Goal: Transaction & Acquisition: Purchase product/service

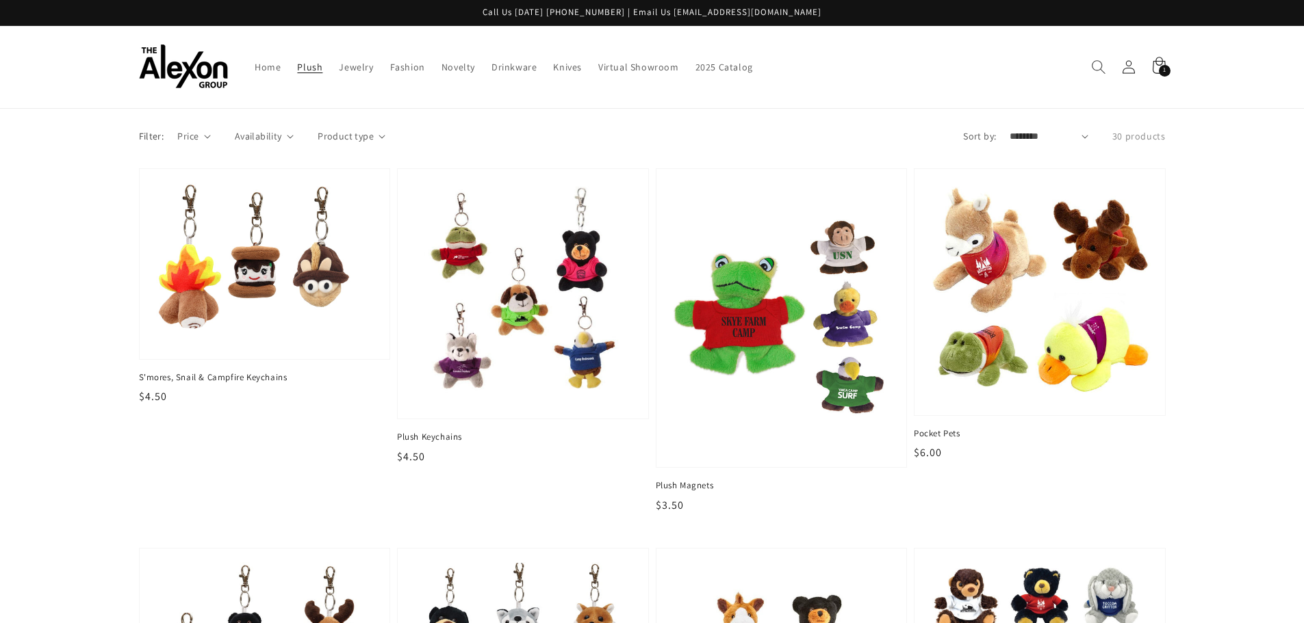
click at [1096, 75] on span "Search" at bounding box center [1098, 67] width 30 height 30
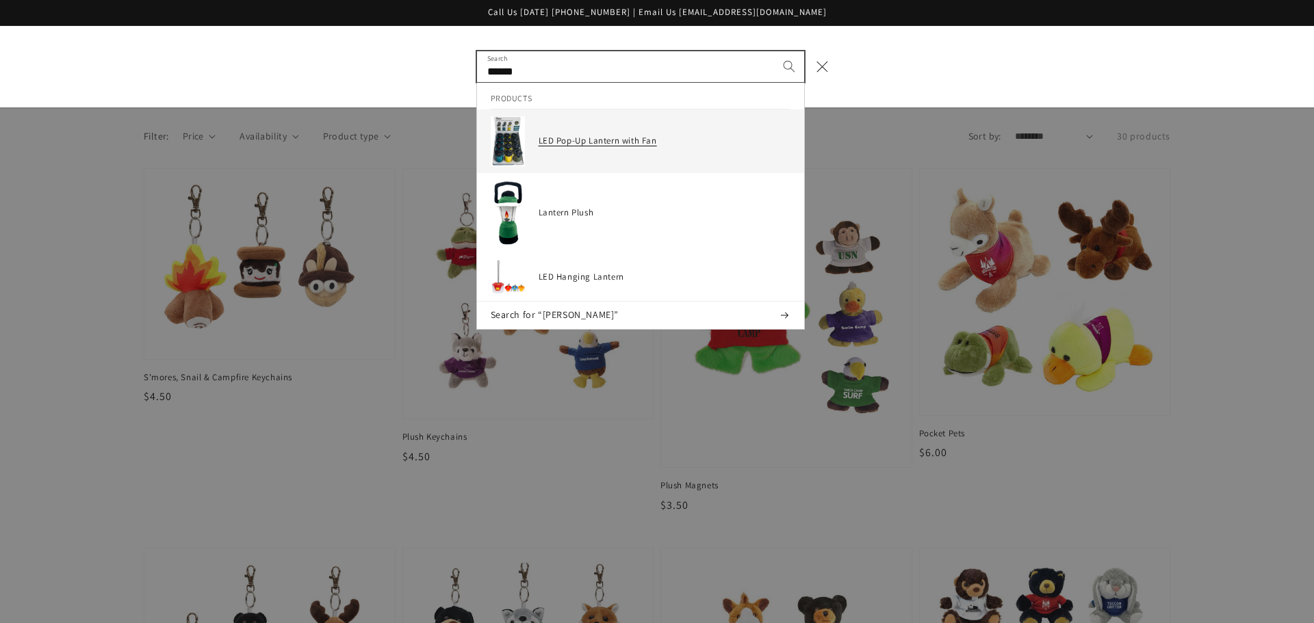
type input "******"
click at [613, 132] on div "LED Pop-Up Lantern with Fan" at bounding box center [665, 141] width 252 height 50
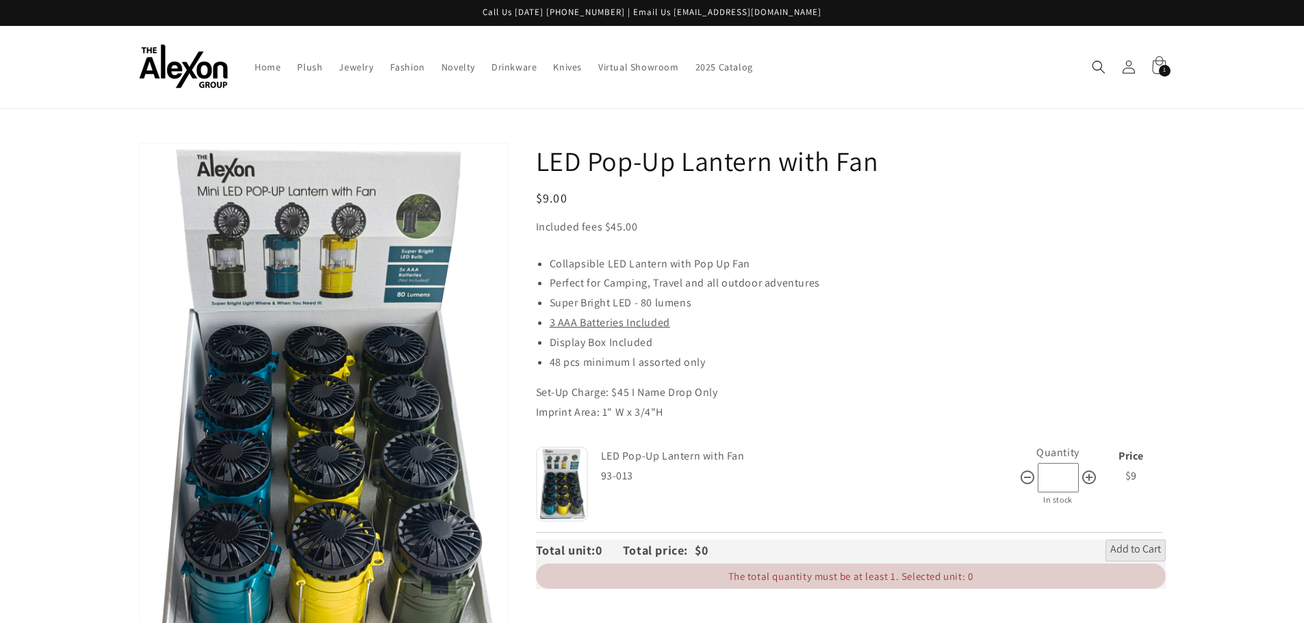
click at [1155, 71] on icon at bounding box center [1158, 67] width 32 height 32
click at [1098, 66] on icon "Search" at bounding box center [1098, 67] width 14 height 14
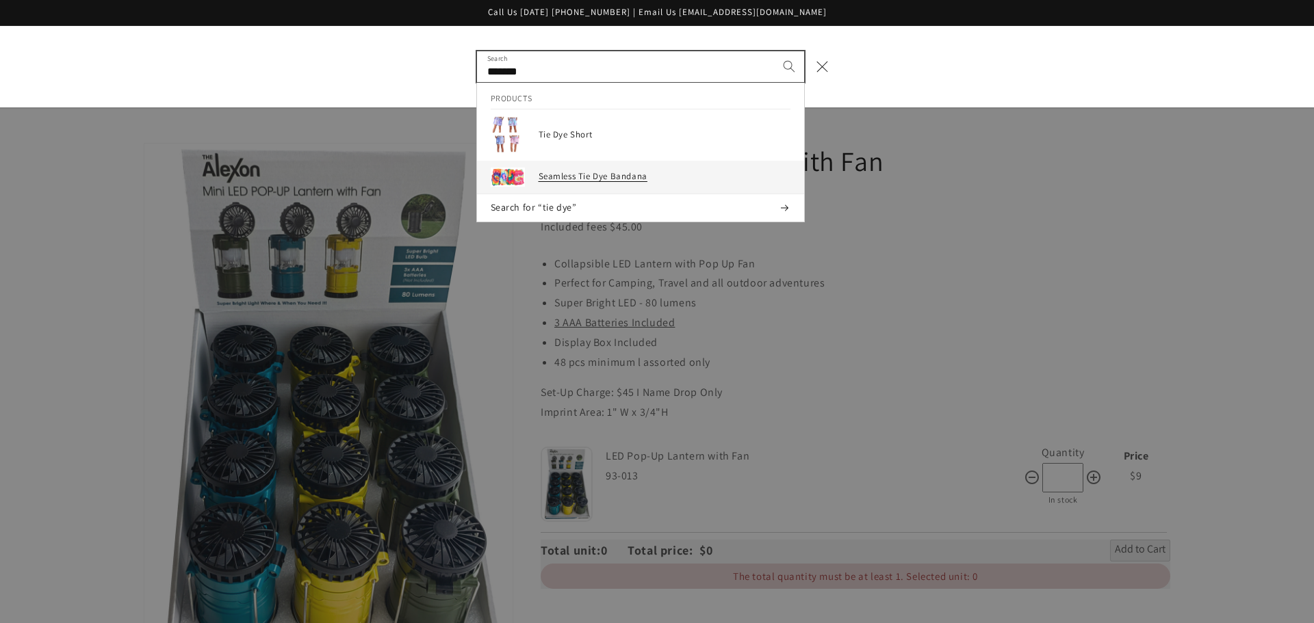
type input "*******"
click at [648, 188] on link "Seamless Tie Dye Bandana" at bounding box center [640, 178] width 327 height 34
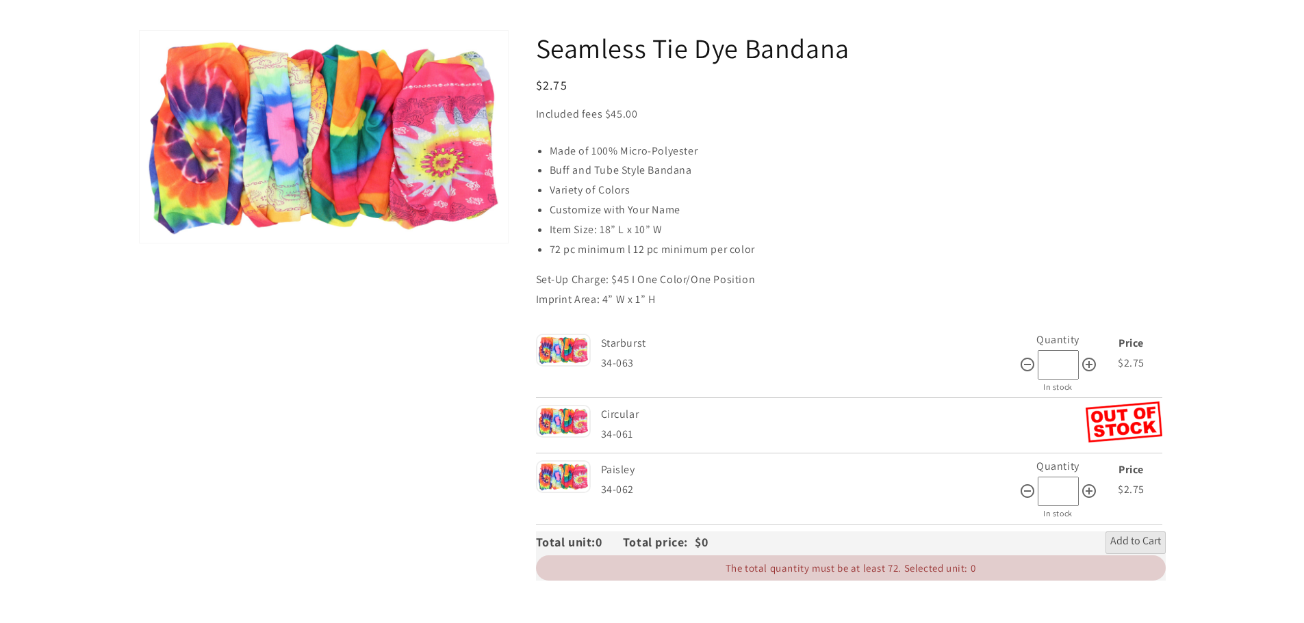
scroll to position [137, 0]
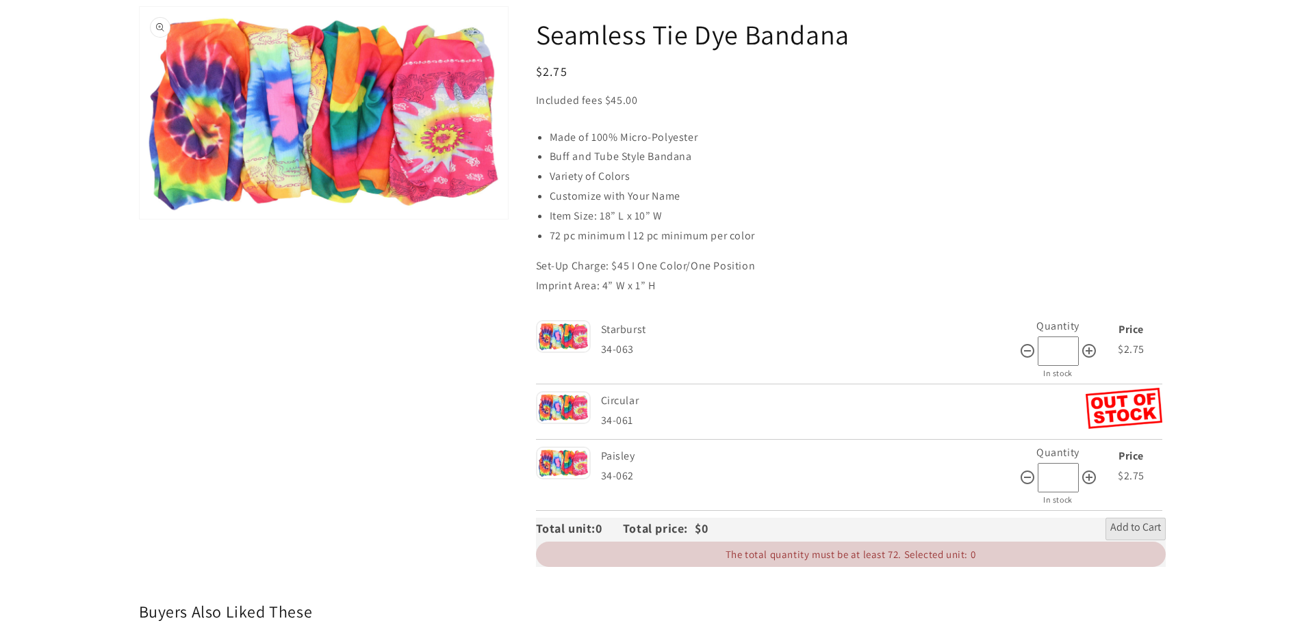
click at [269, 182] on button "Open media 1 in gallery view" at bounding box center [324, 113] width 368 height 212
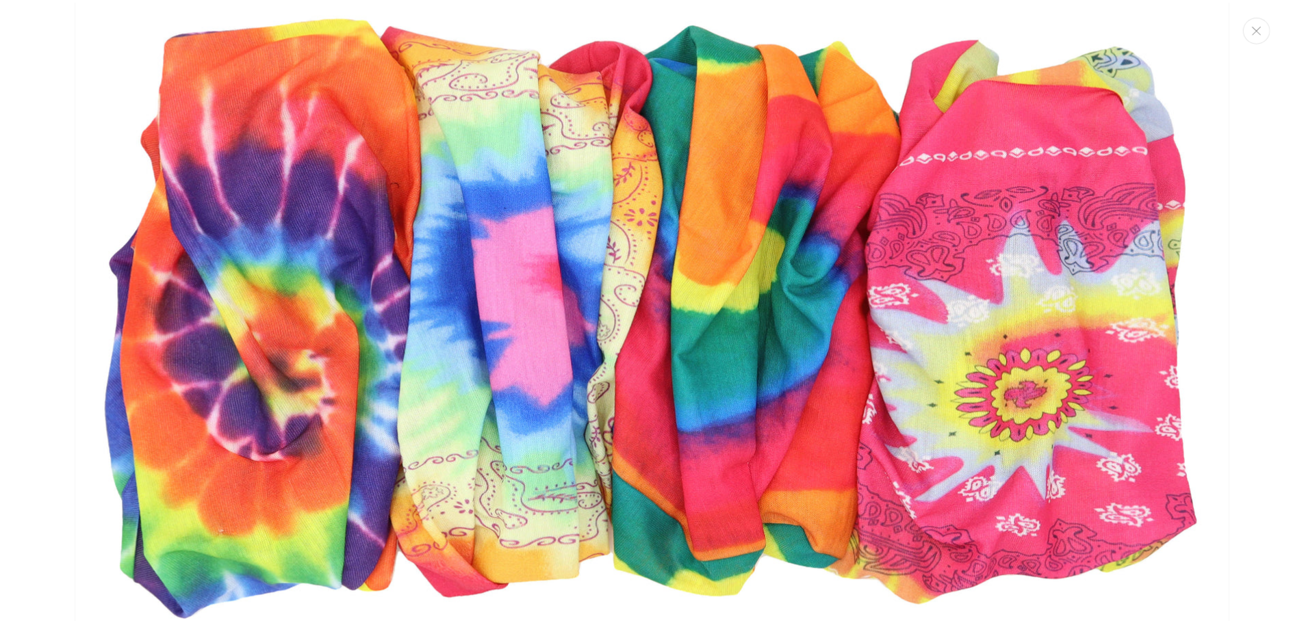
scroll to position [68, 0]
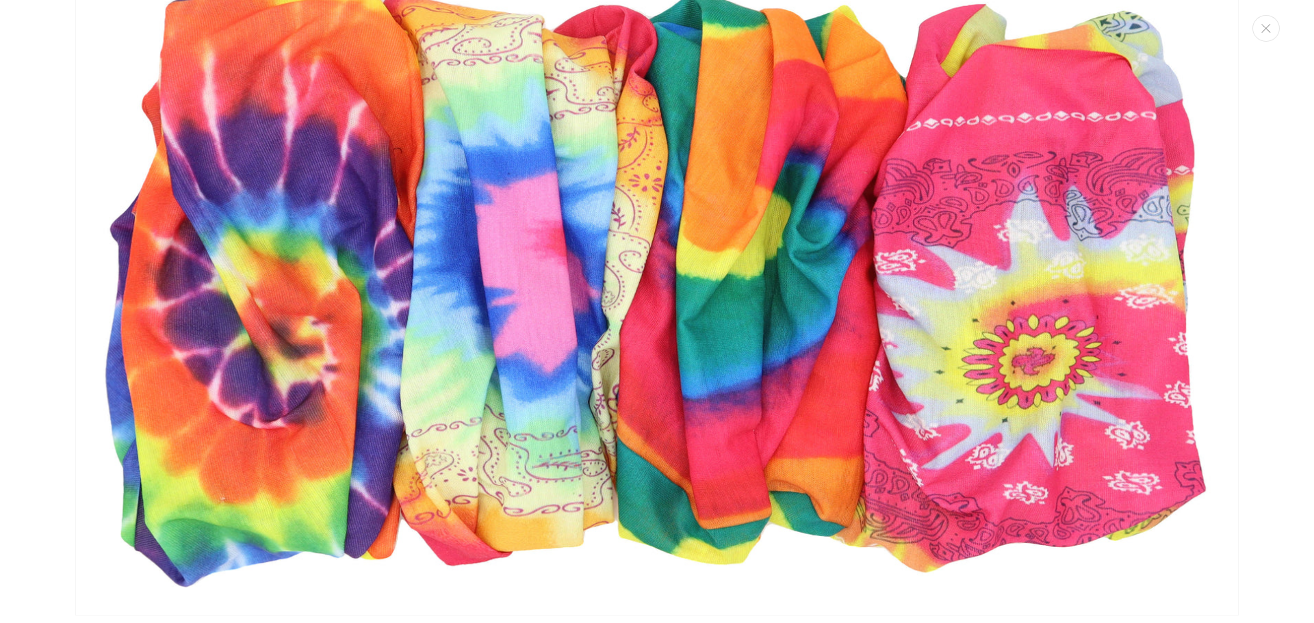
click at [690, 160] on img "Media gallery" at bounding box center [656, 280] width 1163 height 671
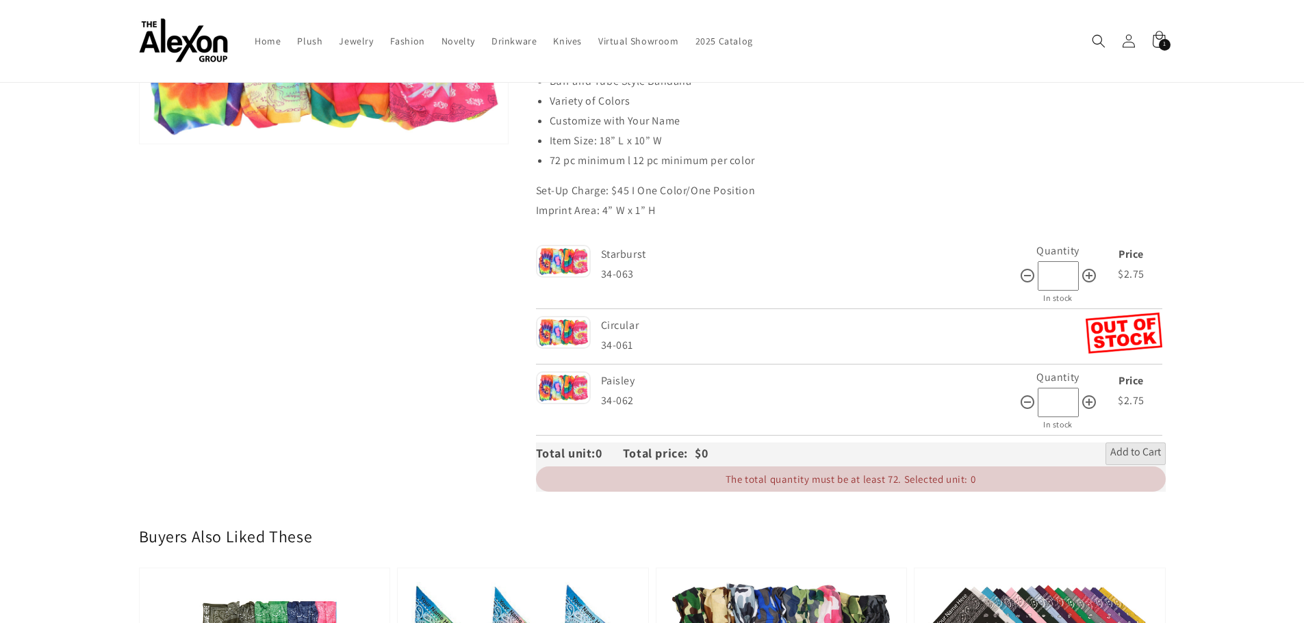
scroll to position [137, 0]
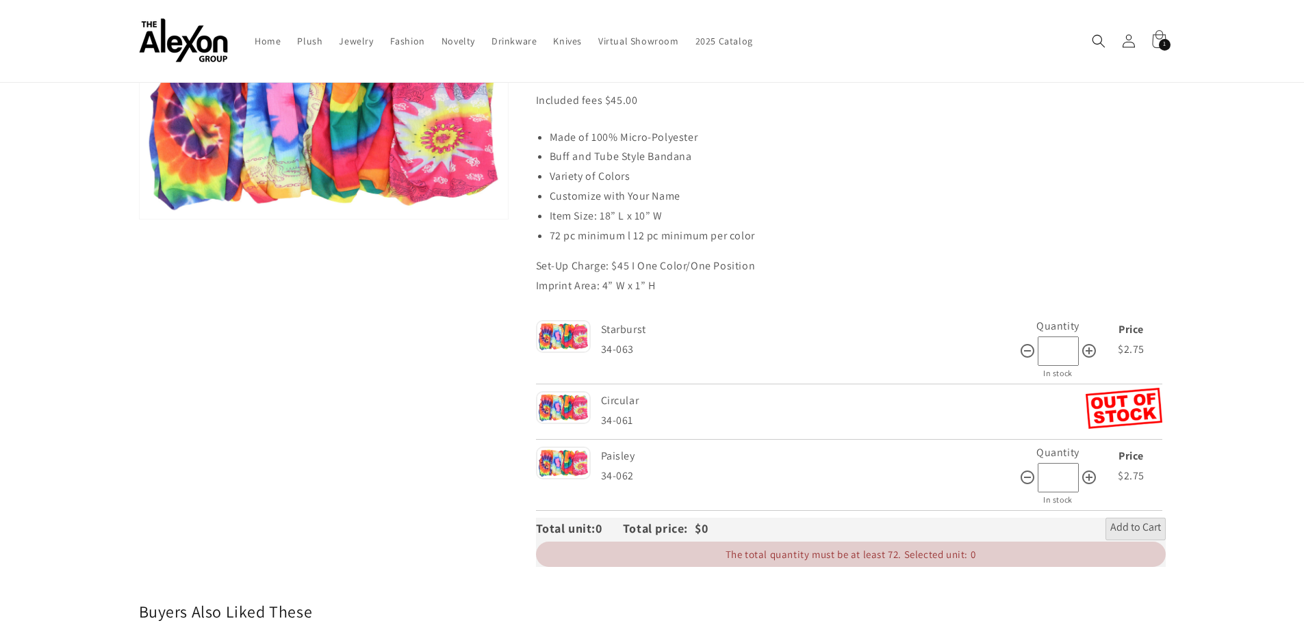
click at [1163, 43] on span "1" at bounding box center [1164, 45] width 3 height 12
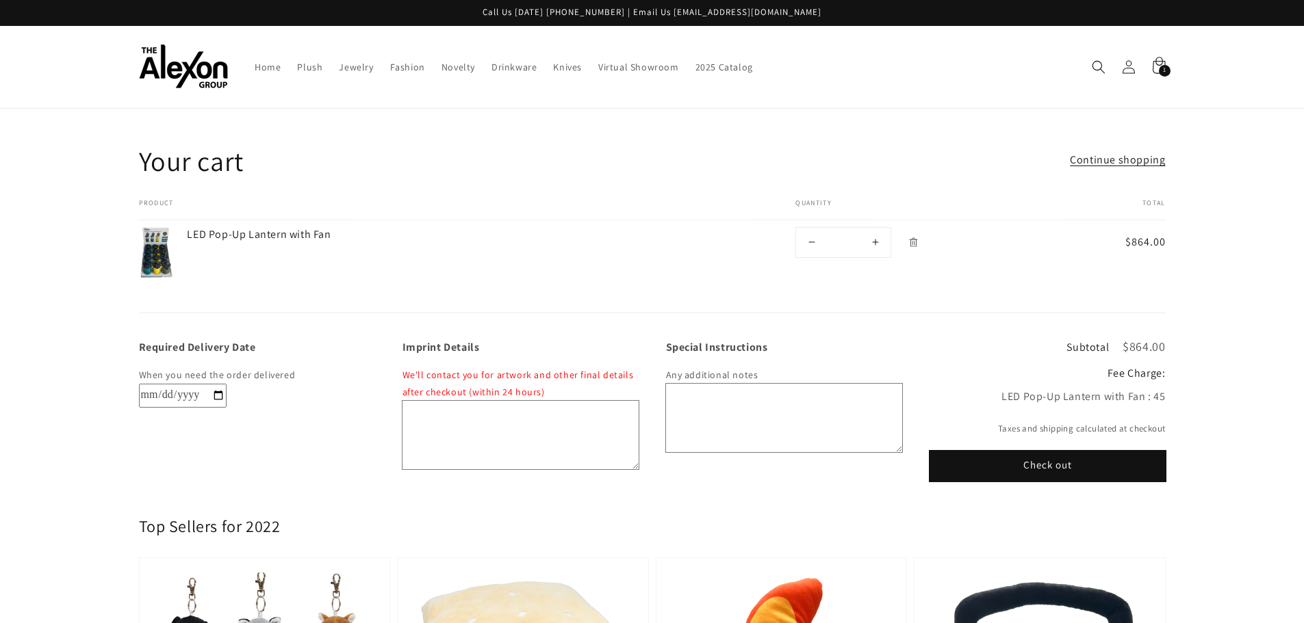
click at [156, 258] on img at bounding box center [156, 252] width 35 height 51
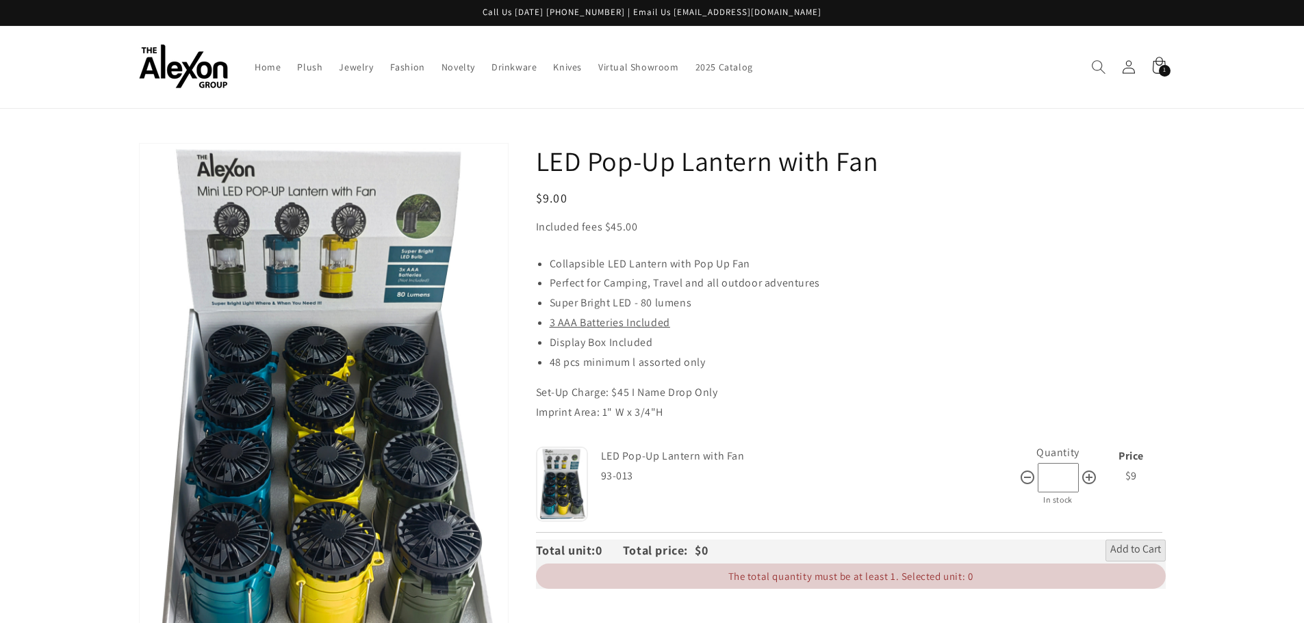
click at [1097, 73] on icon "Search" at bounding box center [1098, 67] width 14 height 14
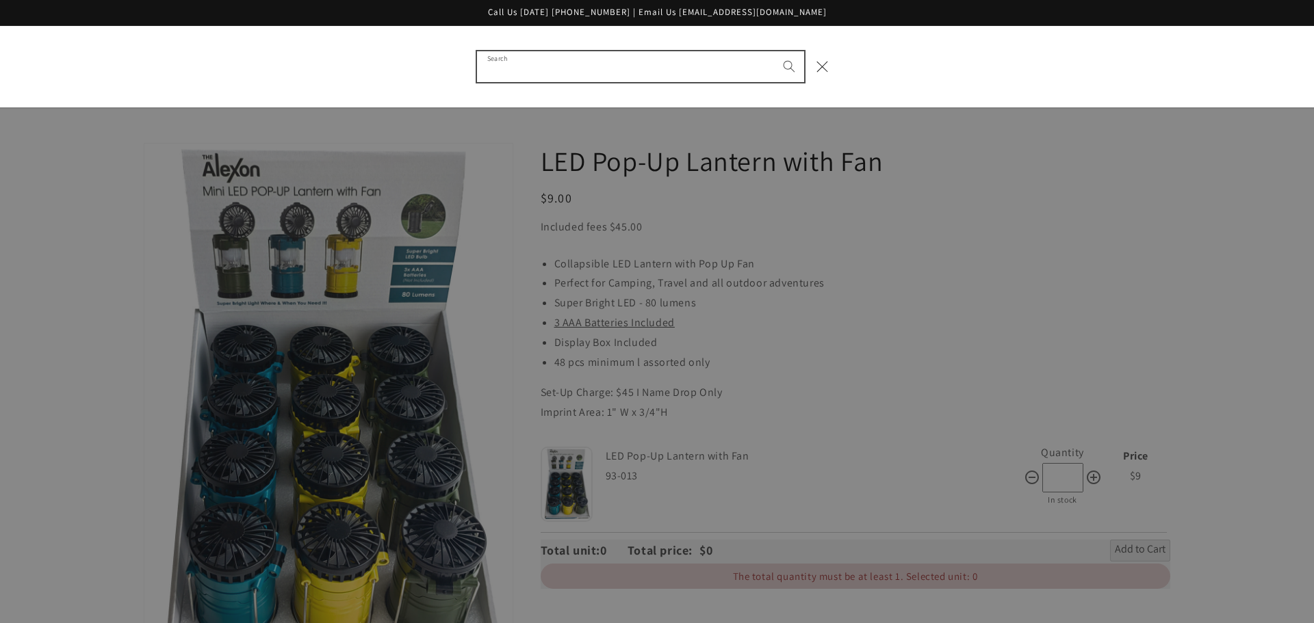
click at [610, 65] on input "Search" at bounding box center [640, 66] width 327 height 31
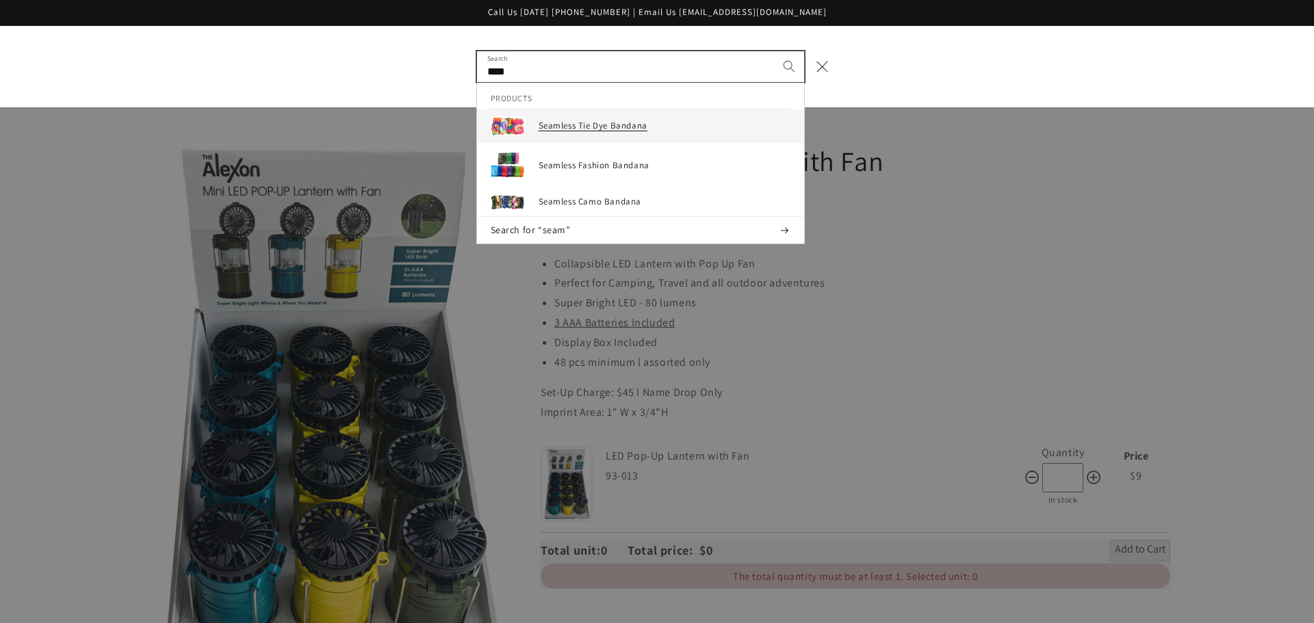
type input "****"
click at [639, 128] on h3 "Seamless Tie Dye Bandana" at bounding box center [665, 126] width 252 height 12
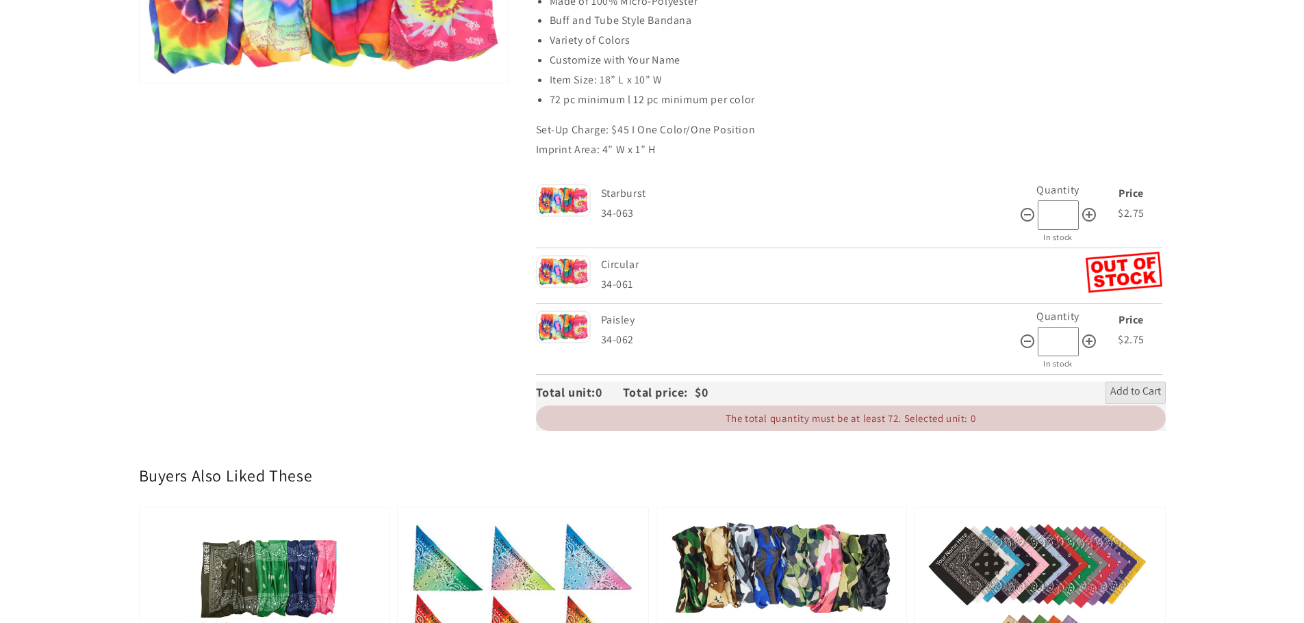
scroll to position [274, 0]
